Goal: Obtain resource: Download file/media

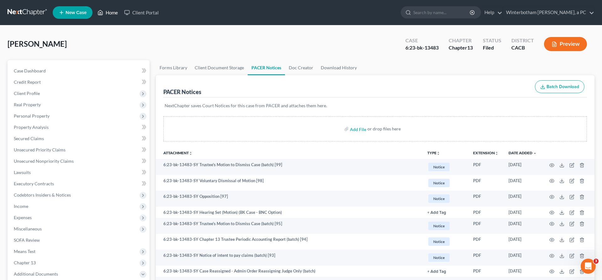
click at [94, 11] on link "Home" at bounding box center [107, 12] width 27 height 11
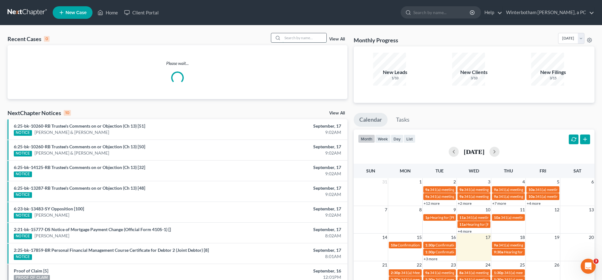
click at [311, 33] on input "search" at bounding box center [305, 37] width 44 height 9
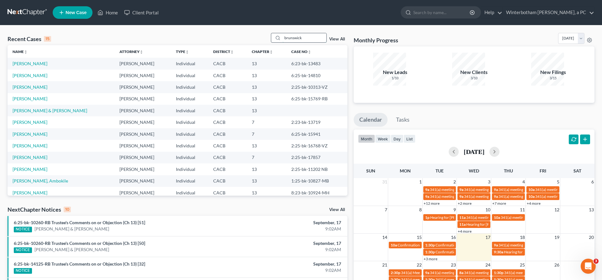
type input "brunswick"
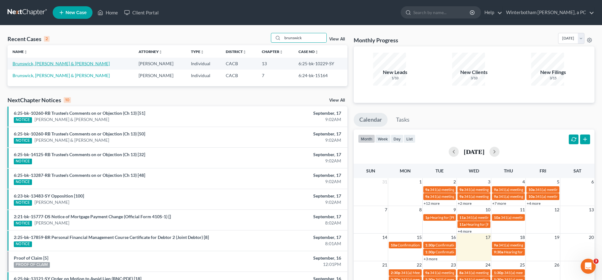
click at [40, 61] on link "Brunswick, [PERSON_NAME] & [PERSON_NAME]" at bounding box center [61, 63] width 97 height 5
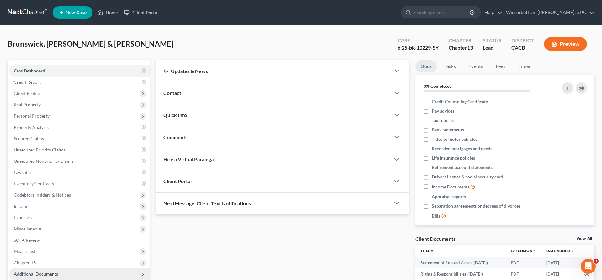
click at [51, 269] on span "Additional Documents" at bounding box center [79, 274] width 141 height 11
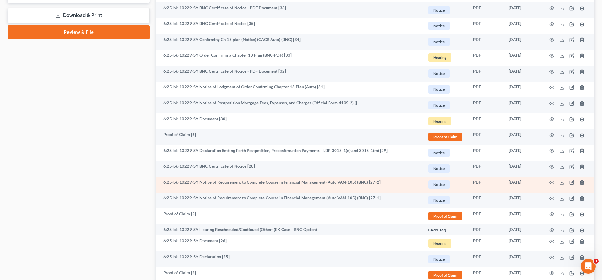
scroll to position [343, 0]
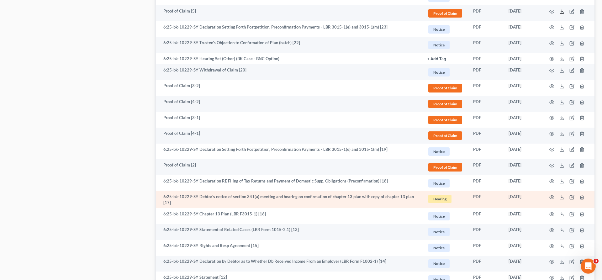
scroll to position [685, 0]
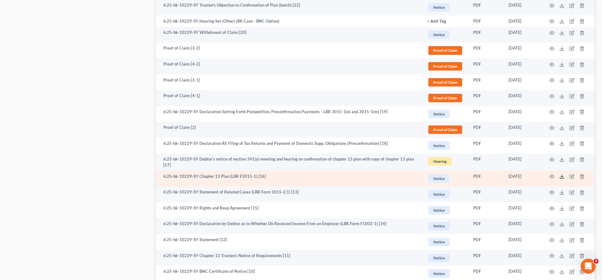
click at [565, 174] on icon at bounding box center [562, 176] width 5 height 5
